Goal: Task Accomplishment & Management: Use online tool/utility

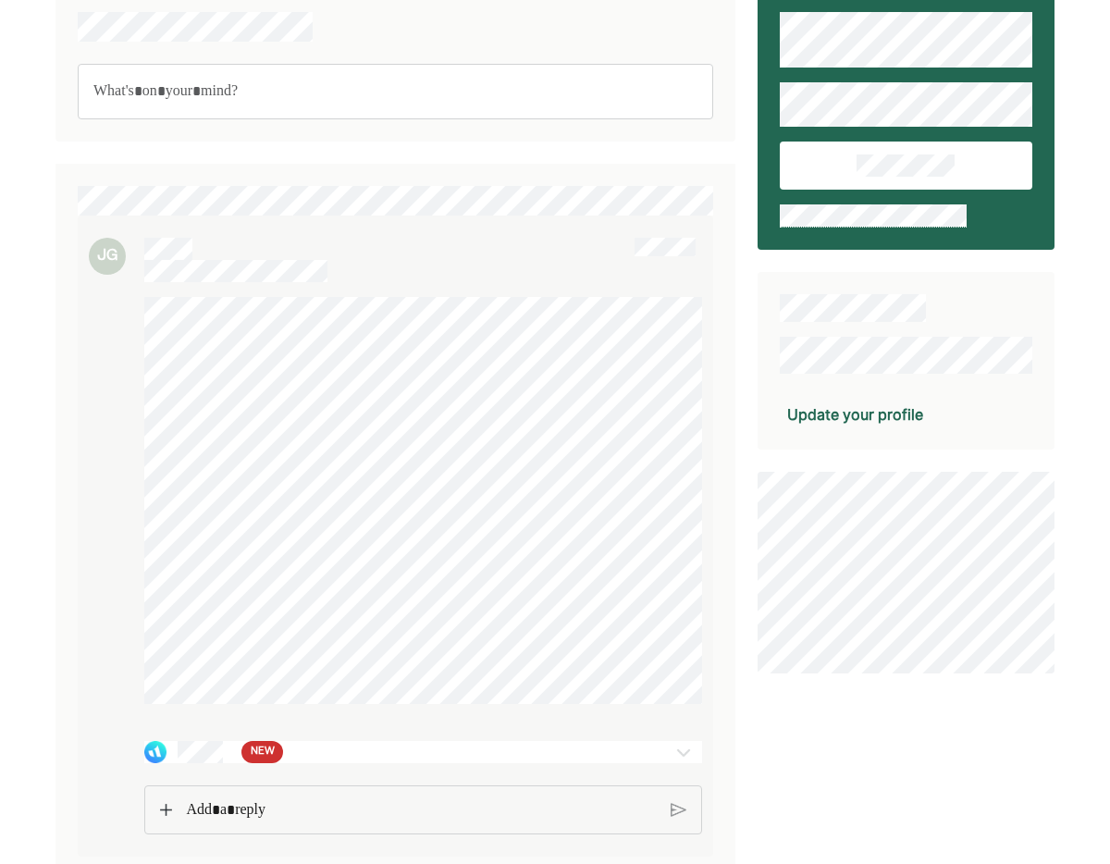
scroll to position [47, 0]
click at [673, 756] on img at bounding box center [683, 752] width 22 height 22
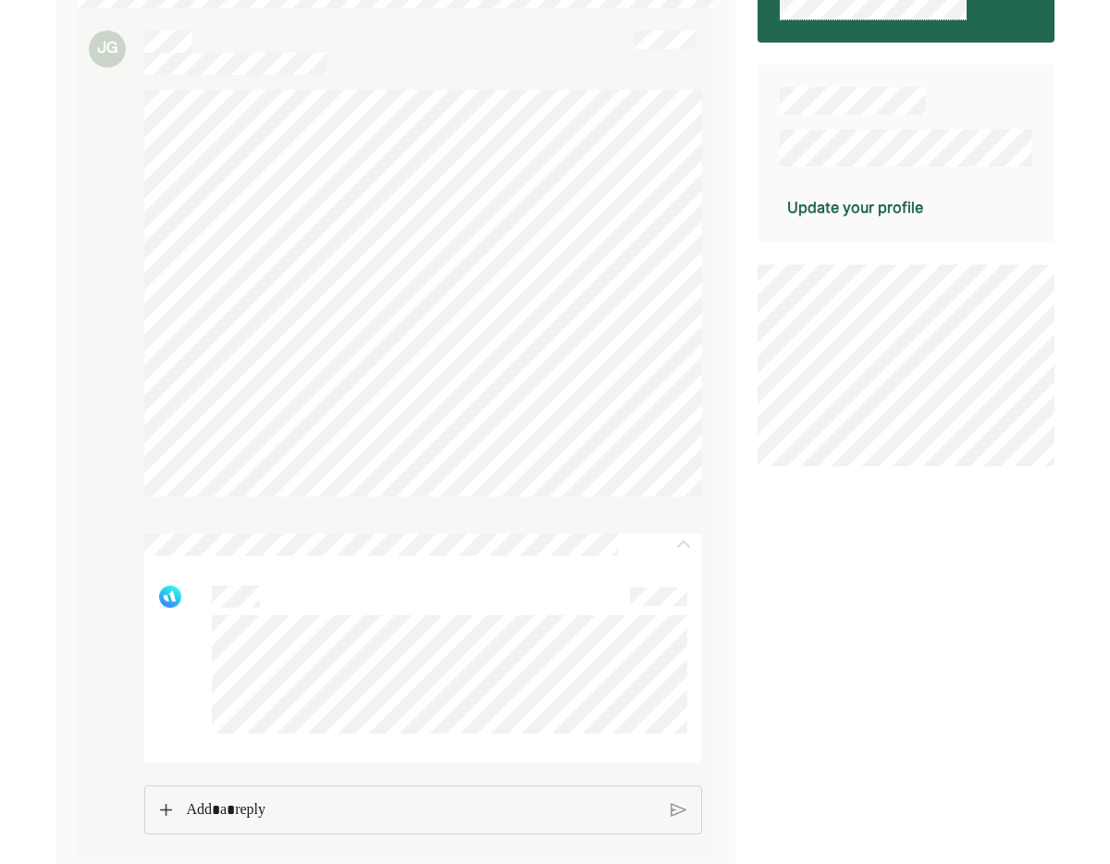
scroll to position [253, 0]
click at [327, 823] on div "Rich Text Editor. Editing area: main" at bounding box center [421, 810] width 489 height 48
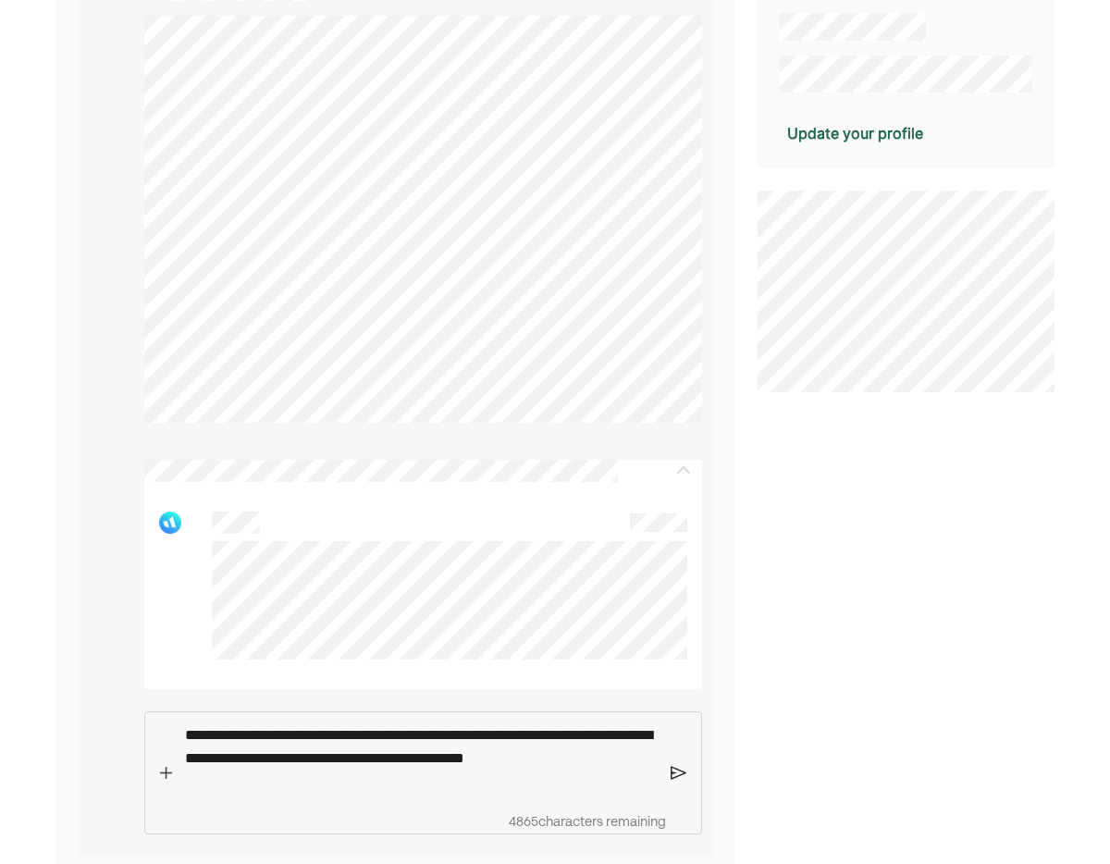
scroll to position [328, 0]
click at [679, 773] on img at bounding box center [679, 772] width 16 height 17
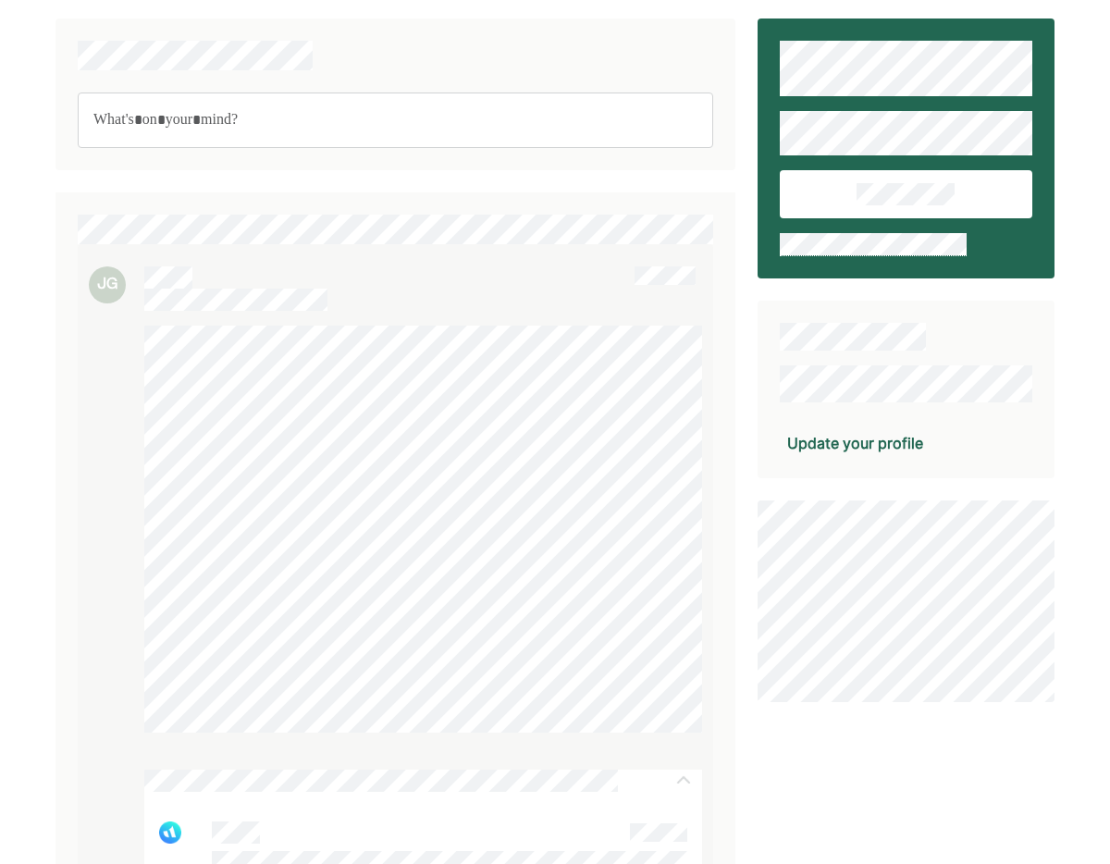
scroll to position [0, 0]
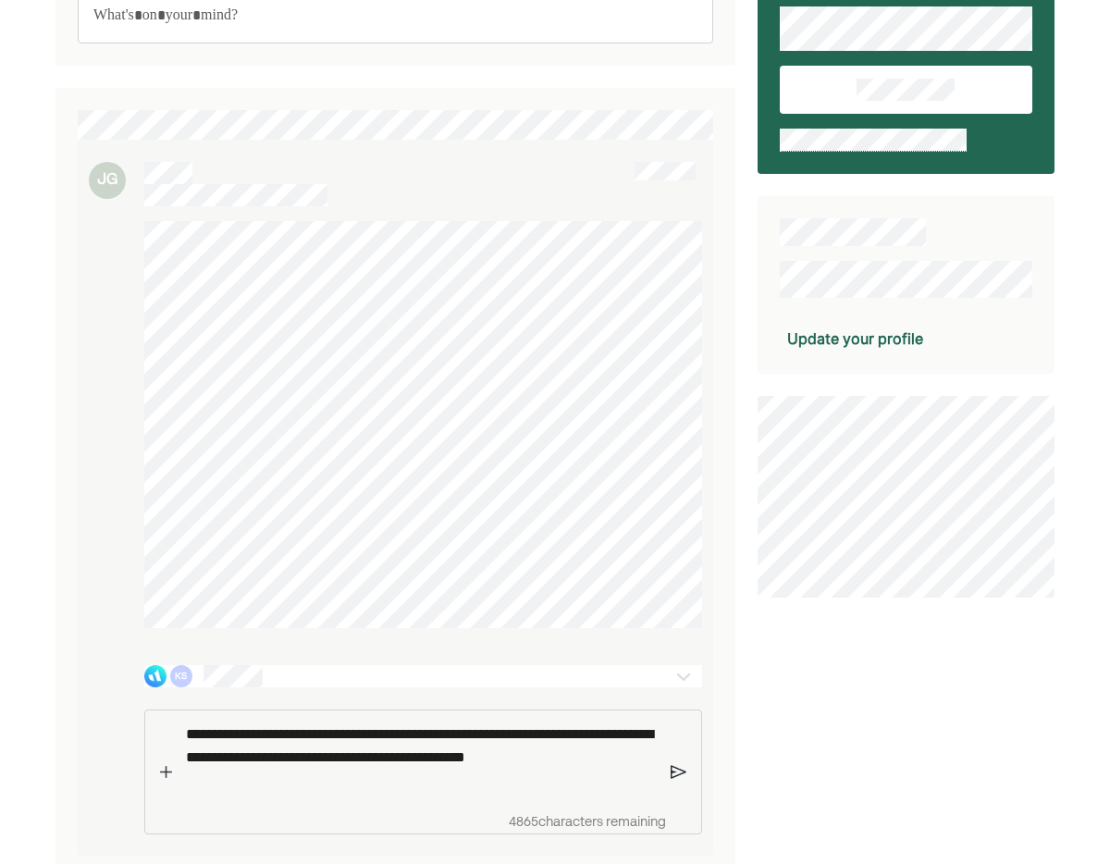
scroll to position [123, 0]
click at [679, 771] on img at bounding box center [679, 771] width 16 height 17
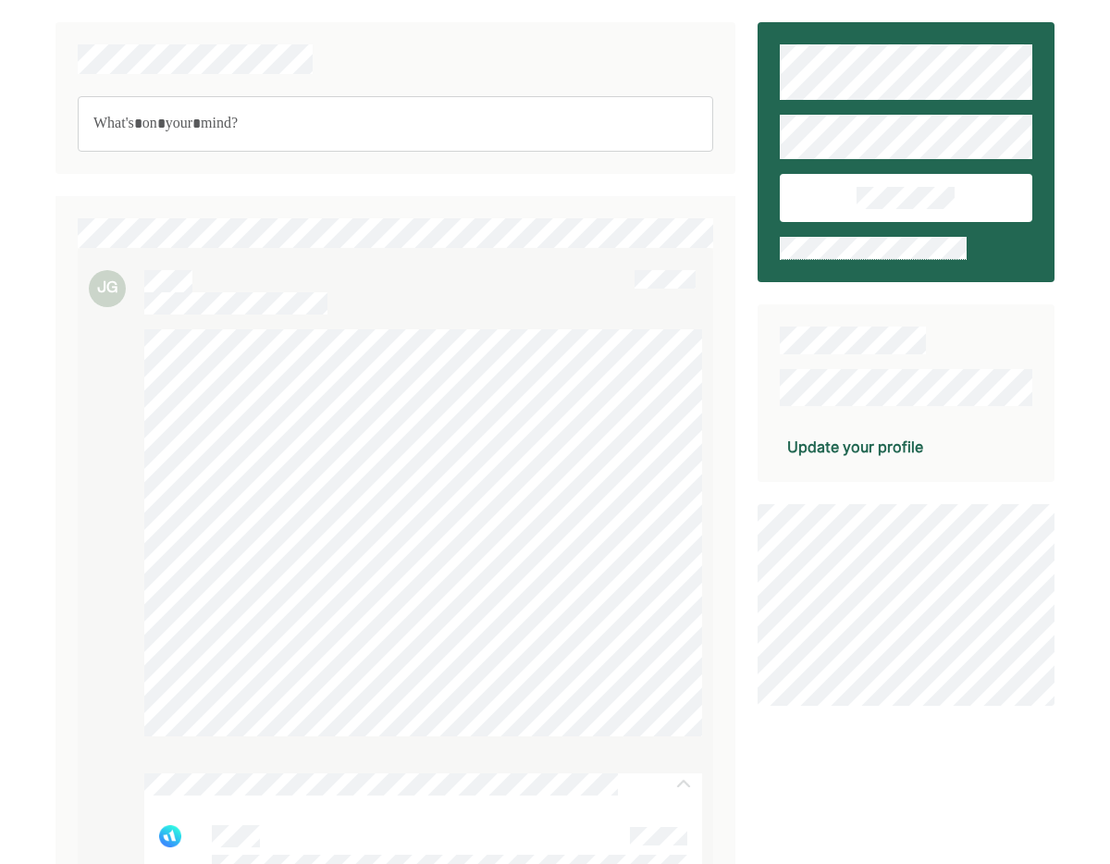
scroll to position [353, 0]
